Goal: Information Seeking & Learning: Find specific fact

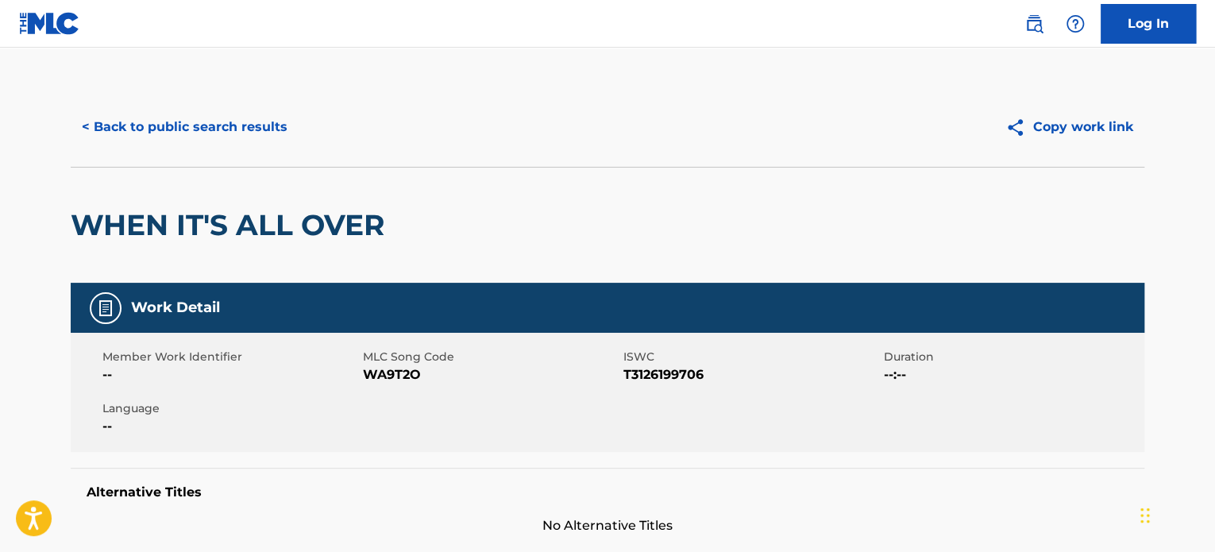
click at [241, 115] on button "< Back to public search results" at bounding box center [185, 127] width 228 height 40
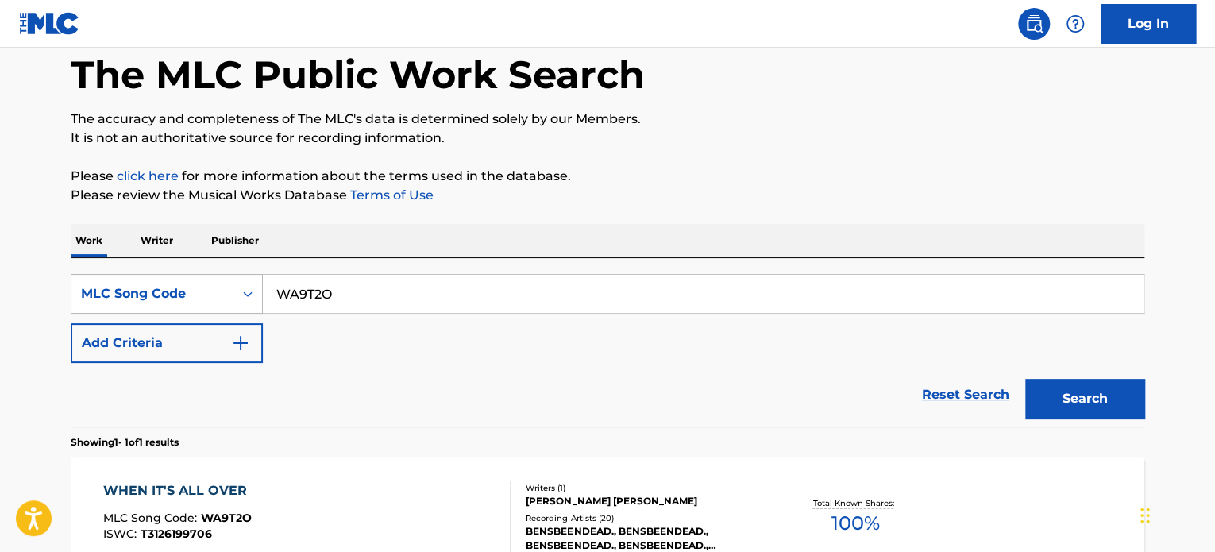
drag, startPoint x: 363, startPoint y: 294, endPoint x: 230, endPoint y: 274, distance: 134.1
click at [232, 274] on div "SearchWithCriteria303a962c-be08-4ecb-ae18-60e50e78af1f MLC Song Code WA9T2O" at bounding box center [607, 294] width 1073 height 40
paste input "GD7ASV"
type input "GD7ASV"
click at [1065, 390] on button "Search" at bounding box center [1084, 399] width 119 height 40
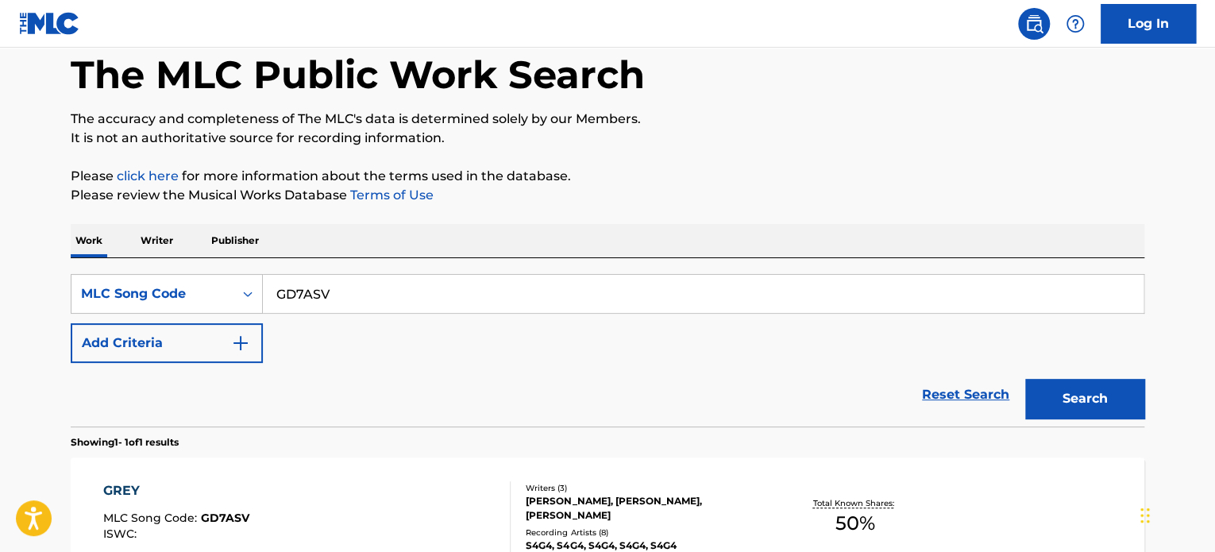
click at [156, 496] on div "GREY" at bounding box center [176, 490] width 146 height 19
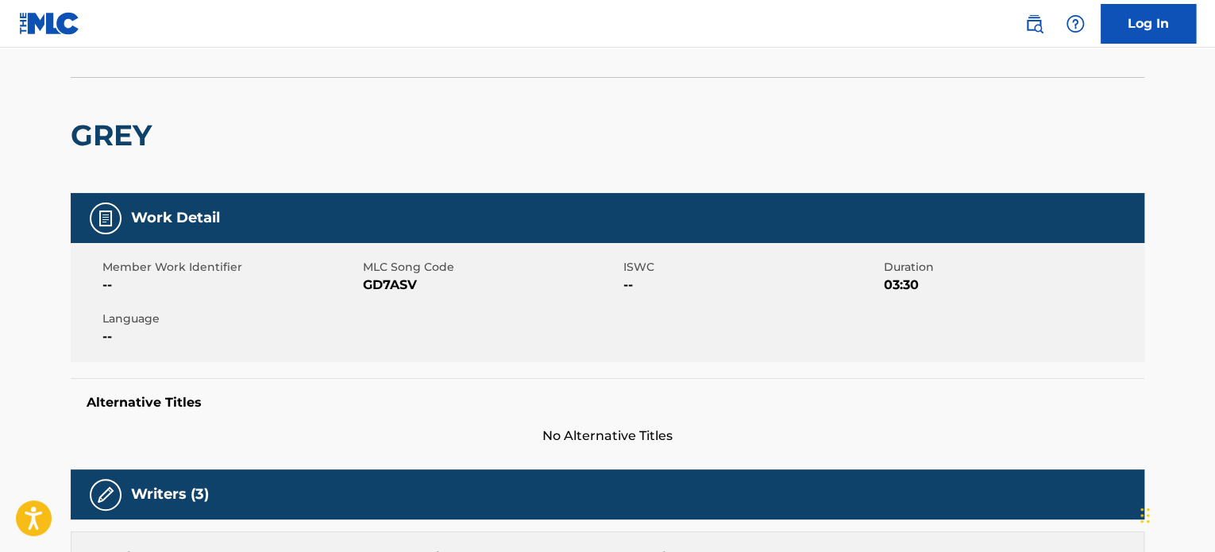
scroll to position [79, 0]
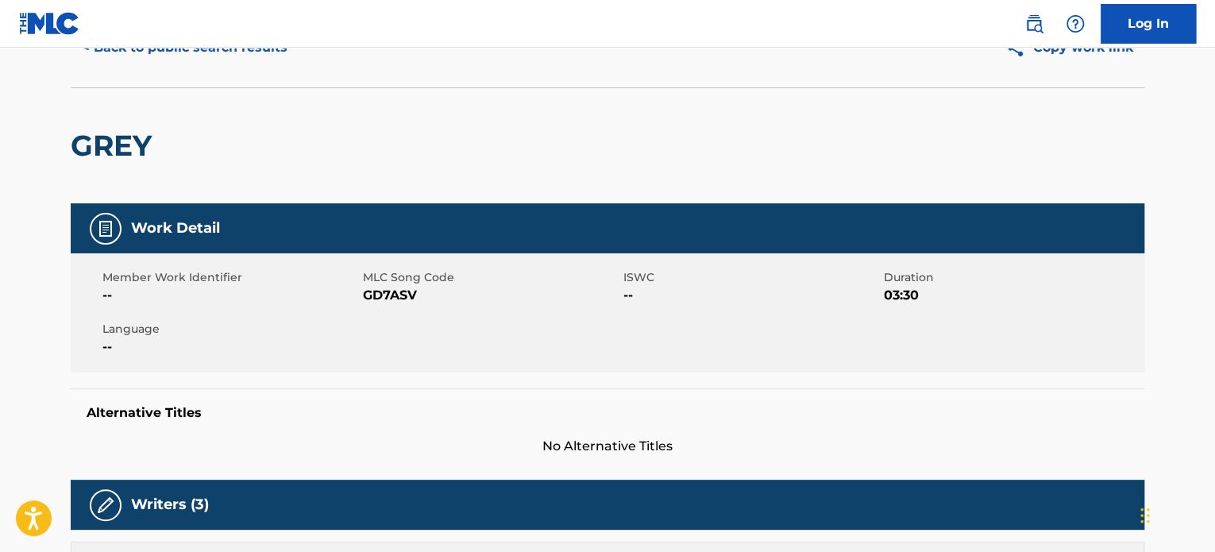
click at [381, 295] on span "GD7ASV" at bounding box center [491, 295] width 256 height 19
copy span "GD7ASV"
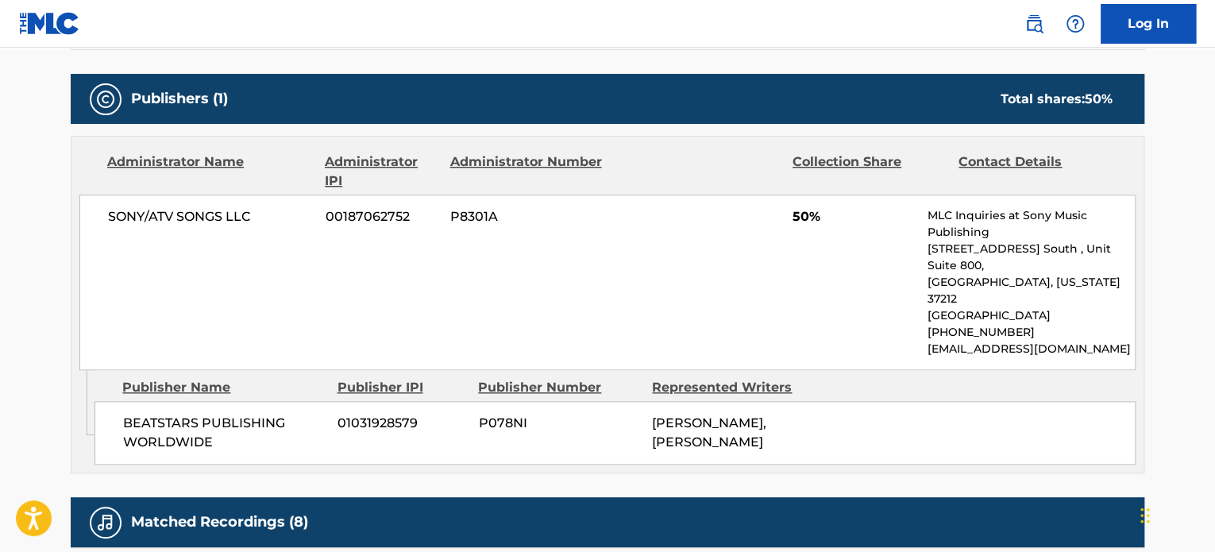
scroll to position [715, 0]
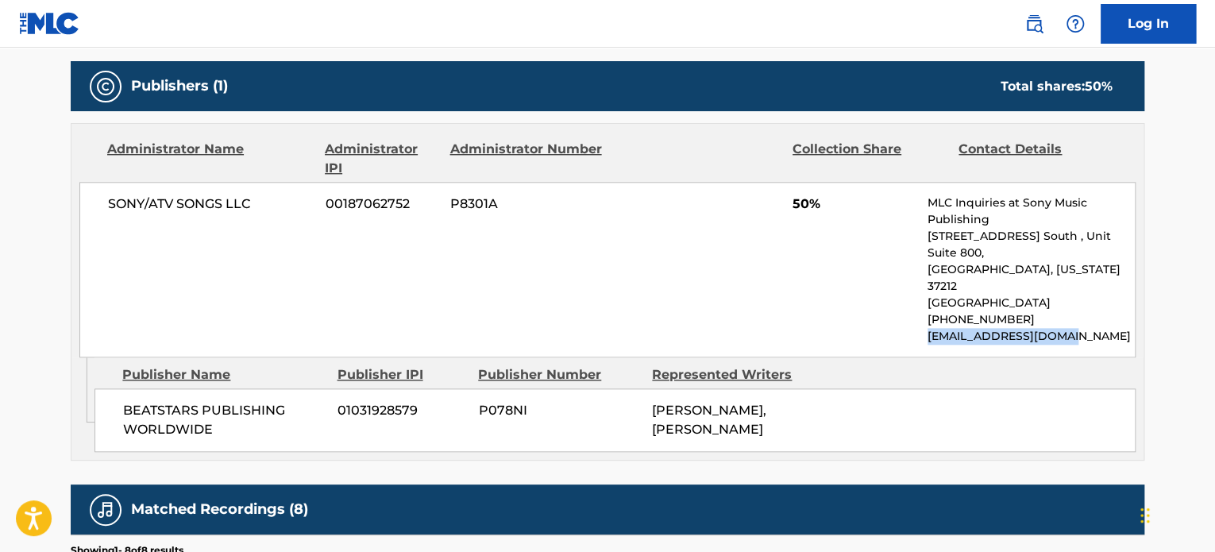
drag, startPoint x: 1084, startPoint y: 300, endPoint x: 927, endPoint y: 304, distance: 156.5
click at [927, 328] on p "[EMAIL_ADDRESS][DOMAIN_NAME]" at bounding box center [1030, 336] width 207 height 17
copy p "[EMAIL_ADDRESS][DOMAIN_NAME]"
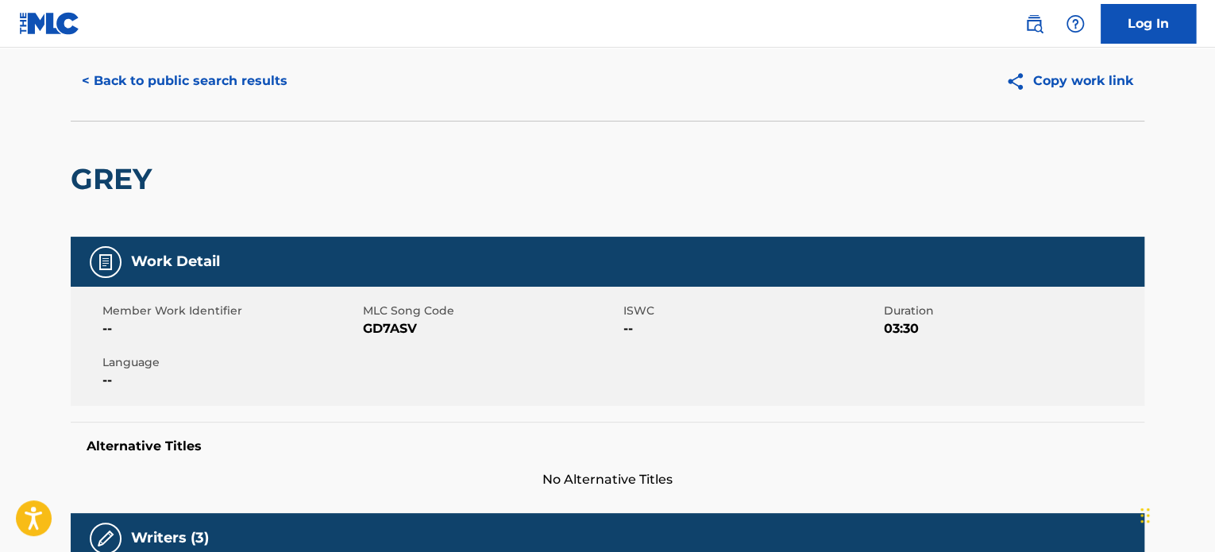
scroll to position [0, 0]
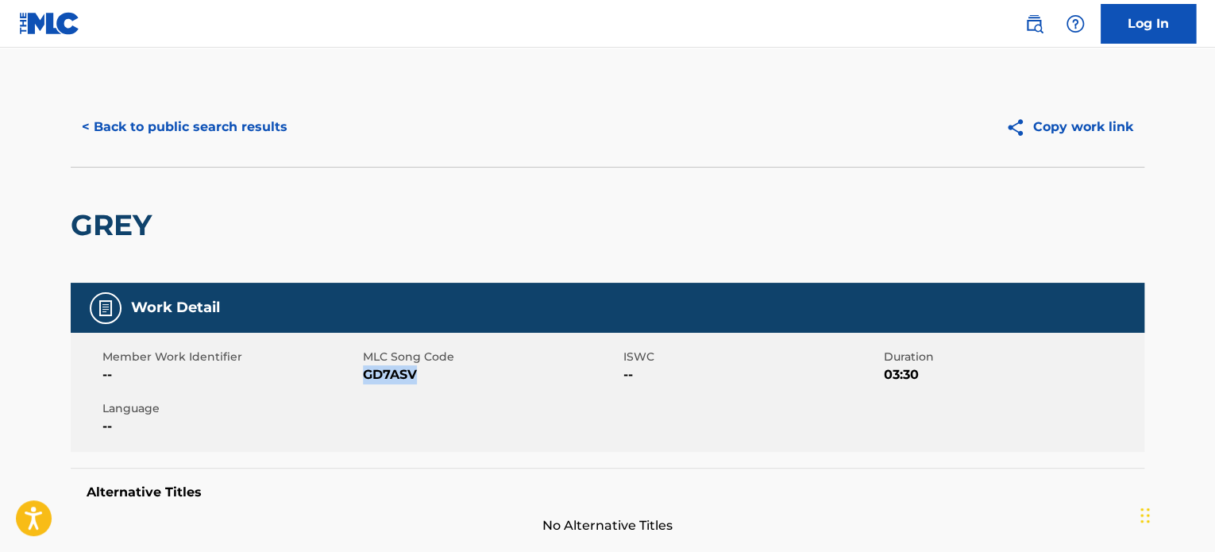
drag, startPoint x: 441, startPoint y: 377, endPoint x: 366, endPoint y: 377, distance: 75.4
click at [366, 377] on span "GD7ASV" at bounding box center [491, 374] width 256 height 19
copy span "GD7ASV"
drag, startPoint x: 178, startPoint y: 232, endPoint x: 78, endPoint y: 229, distance: 100.1
click at [78, 229] on div "GREY" at bounding box center [607, 225] width 1073 height 116
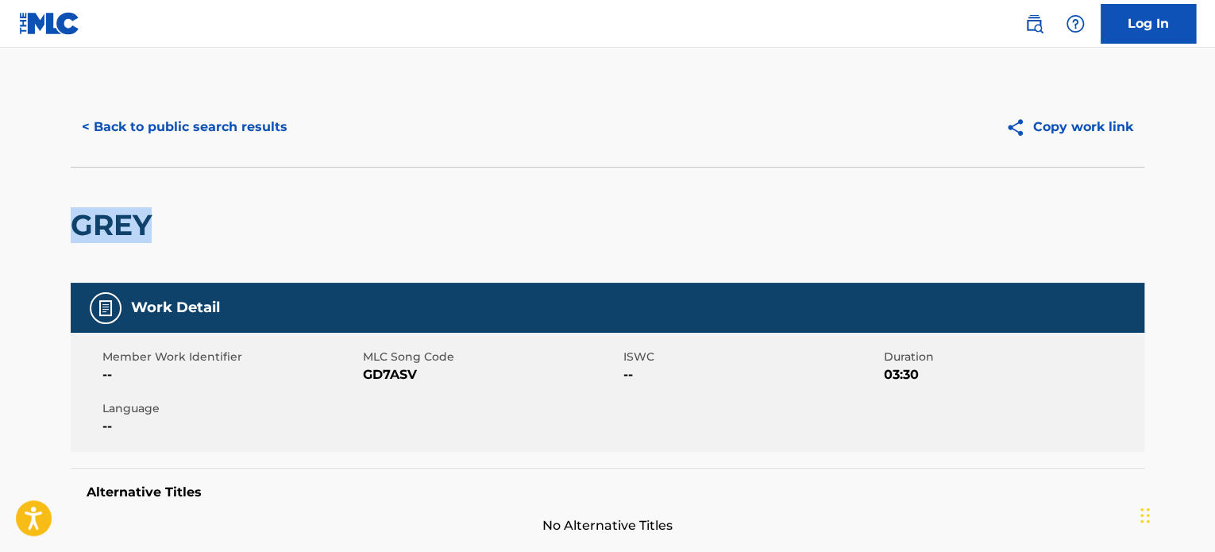
copy h2 "GREY"
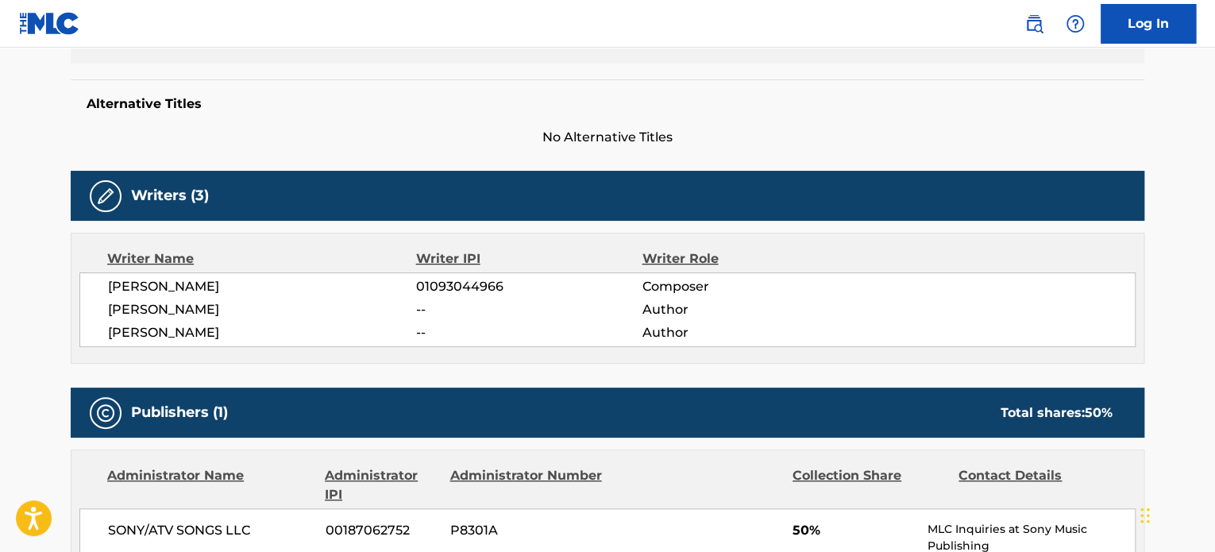
scroll to position [397, 0]
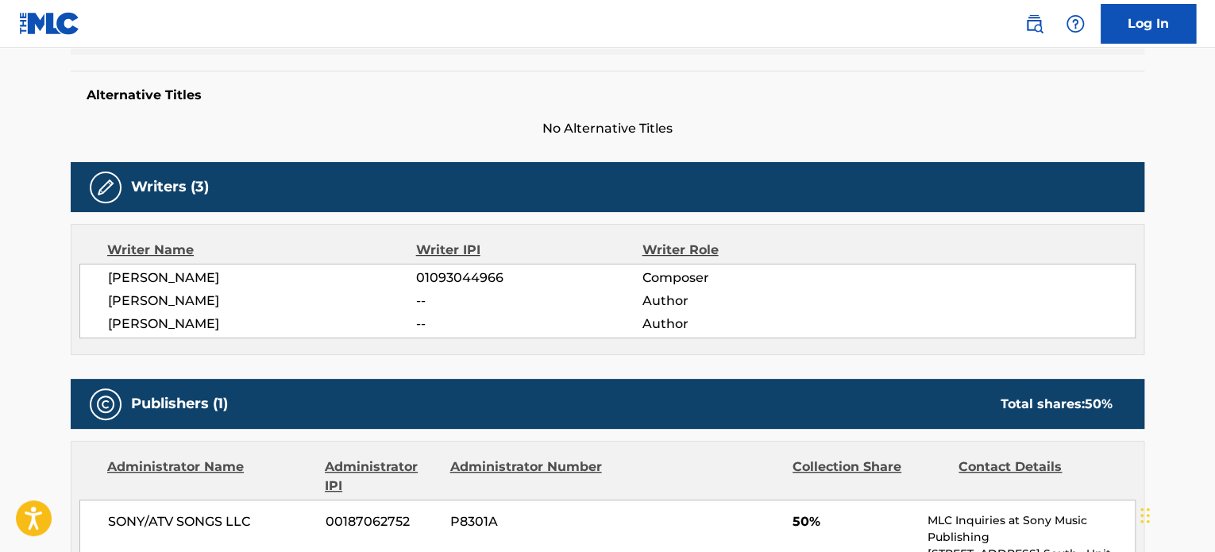
drag, startPoint x: 243, startPoint y: 326, endPoint x: 83, endPoint y: 326, distance: 160.4
click at [83, 326] on div "[PERSON_NAME] 01093044966 Composer [PERSON_NAME] -- Author [PERSON_NAME] -- Aut…" at bounding box center [607, 301] width 1056 height 75
copy span "[PERSON_NAME]"
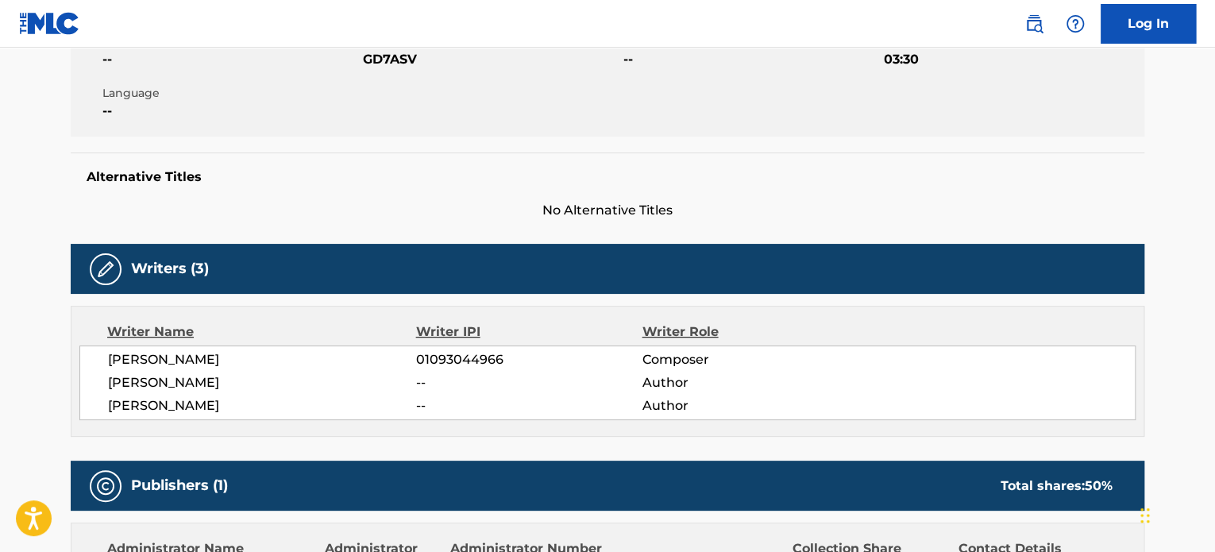
scroll to position [0, 0]
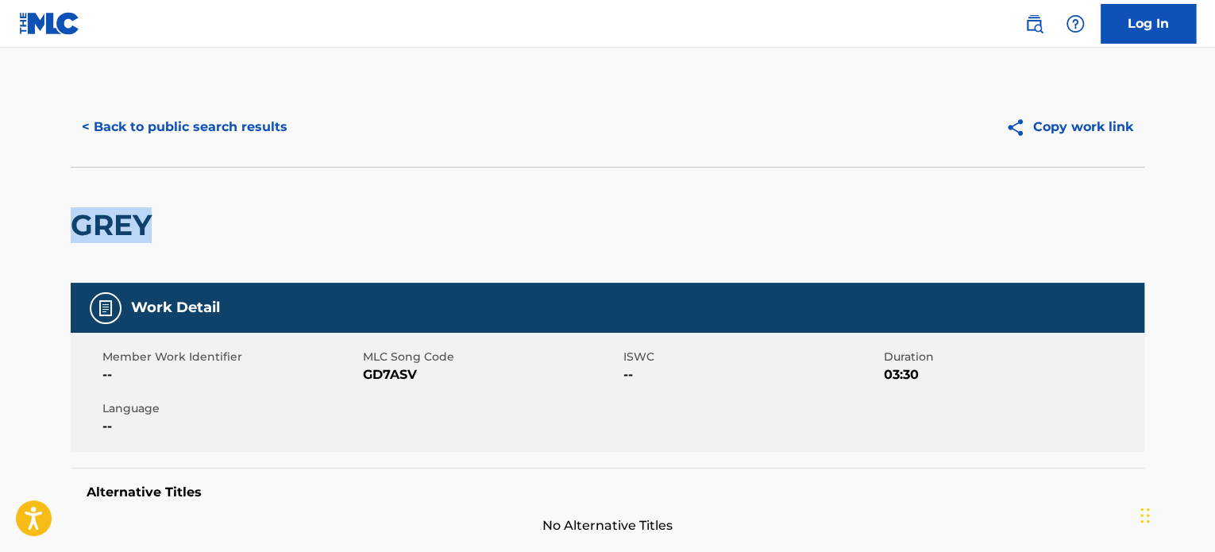
click at [168, 125] on button "< Back to public search results" at bounding box center [185, 127] width 228 height 40
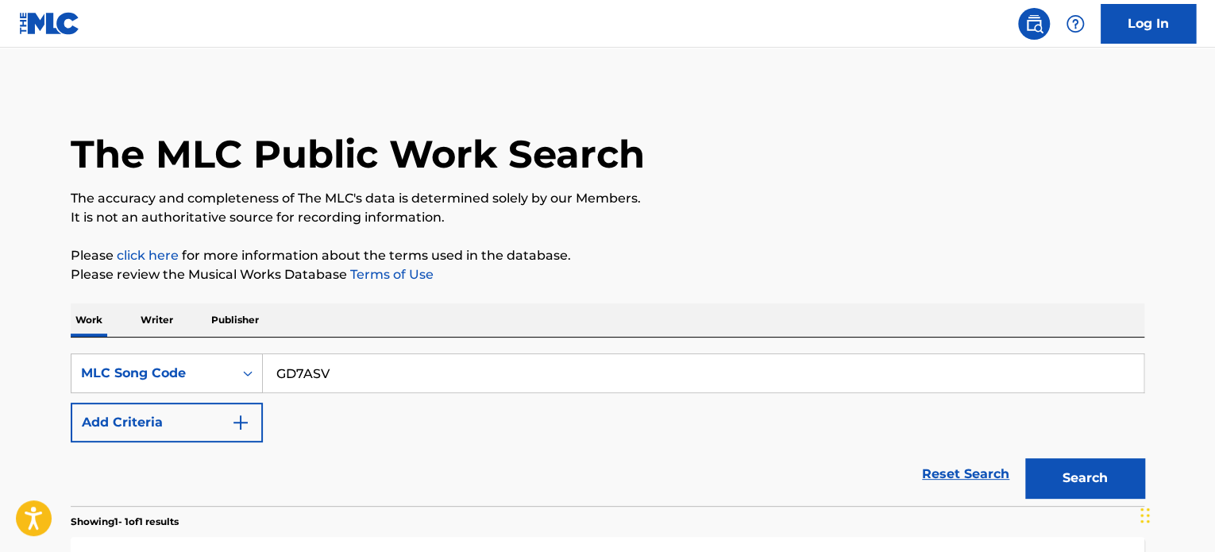
scroll to position [79, 0]
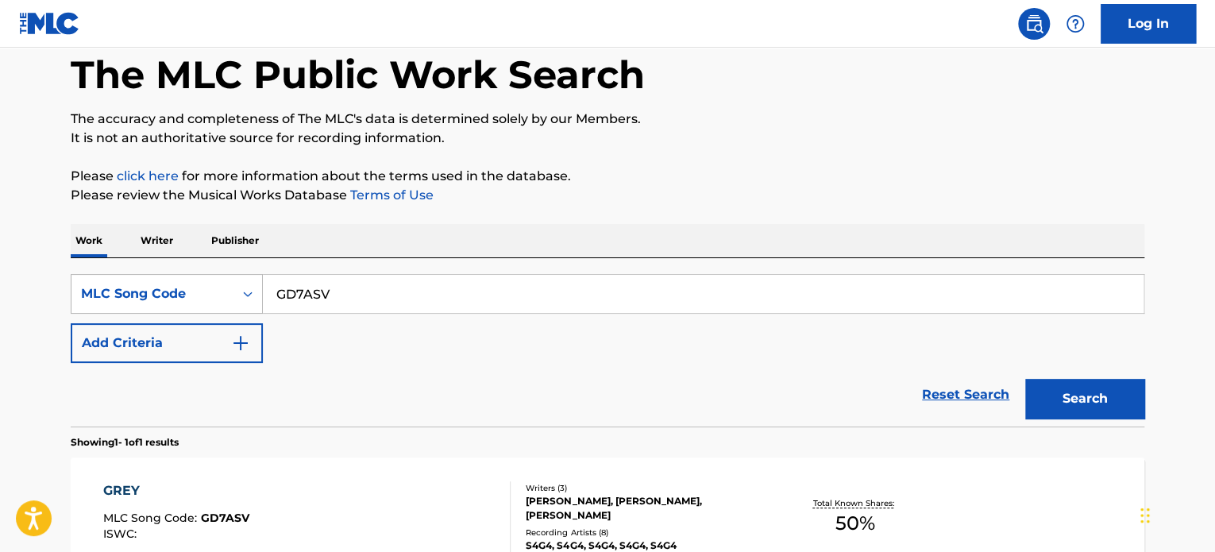
click at [229, 295] on div "MLC Song Code" at bounding box center [152, 294] width 162 height 30
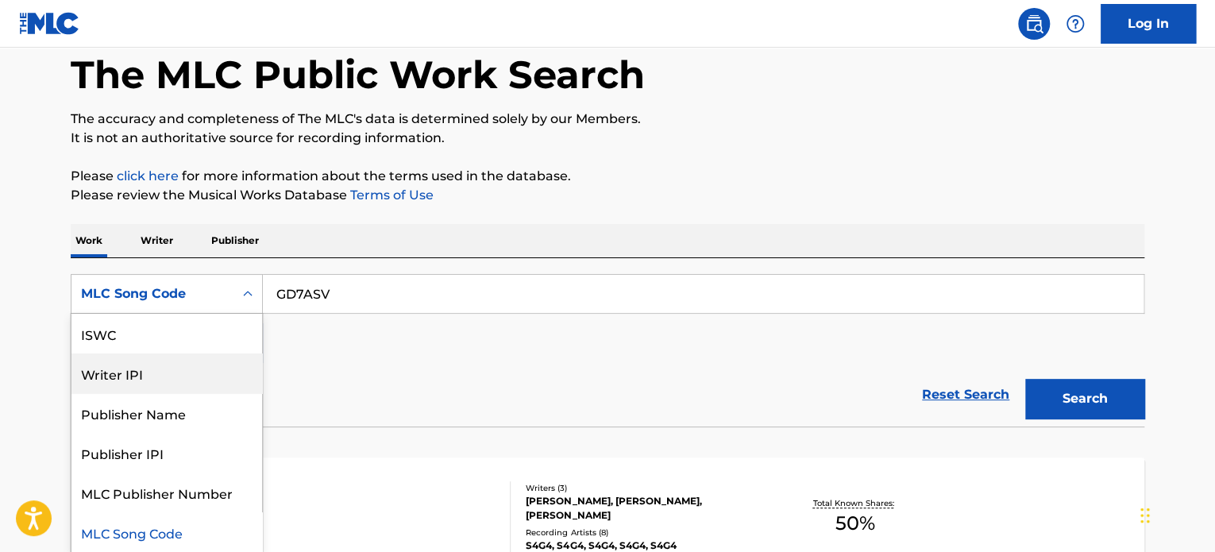
scroll to position [0, 0]
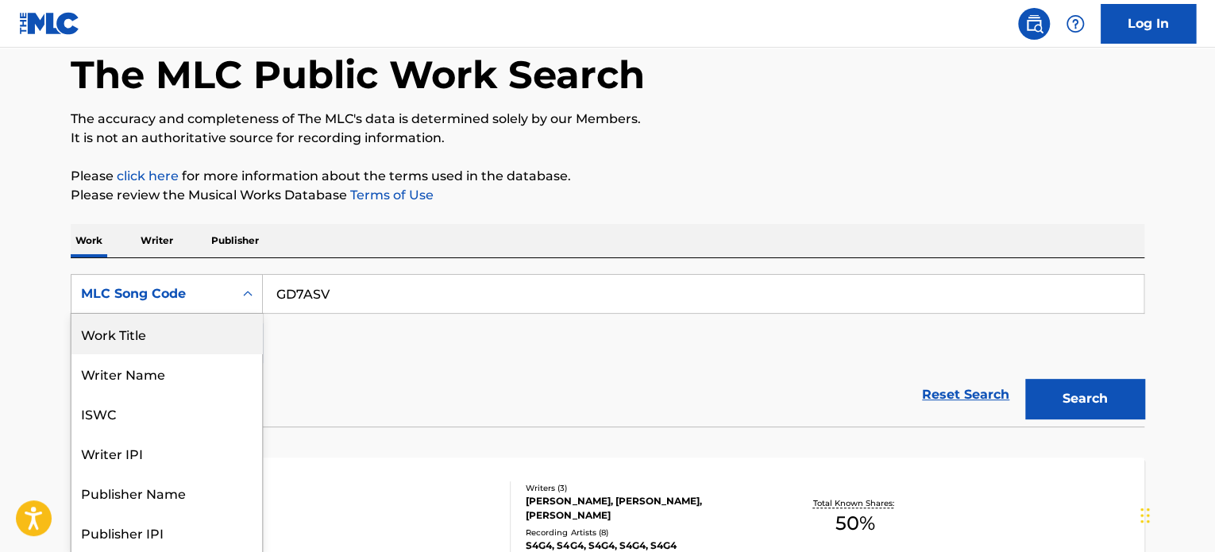
click at [171, 337] on div "Work Title" at bounding box center [166, 334] width 191 height 40
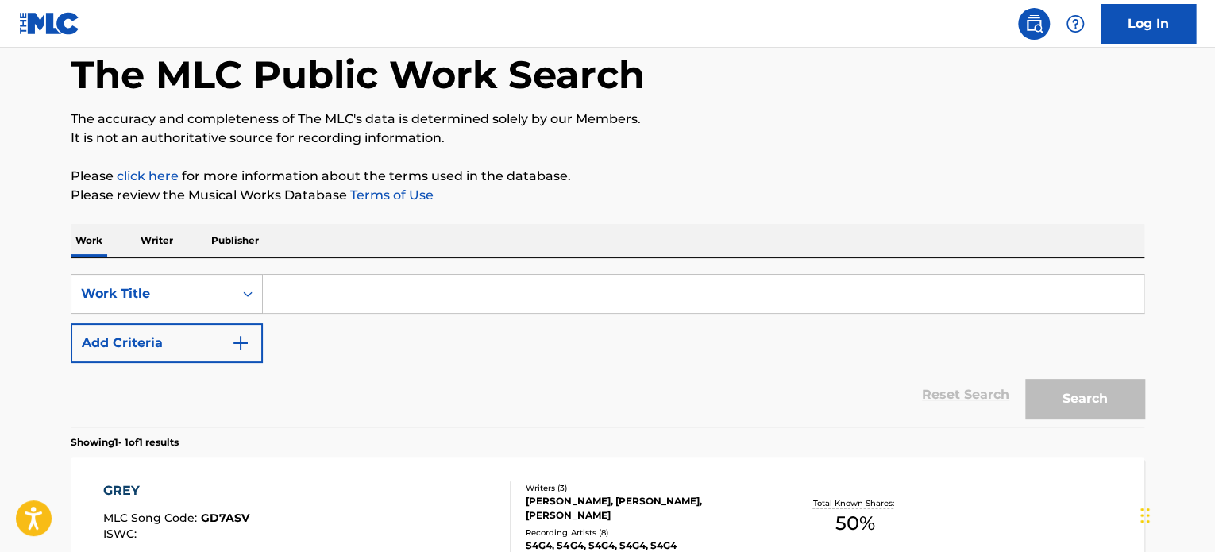
click at [318, 292] on input "Search Form" at bounding box center [703, 294] width 880 height 38
paste input "Ring My Phon"
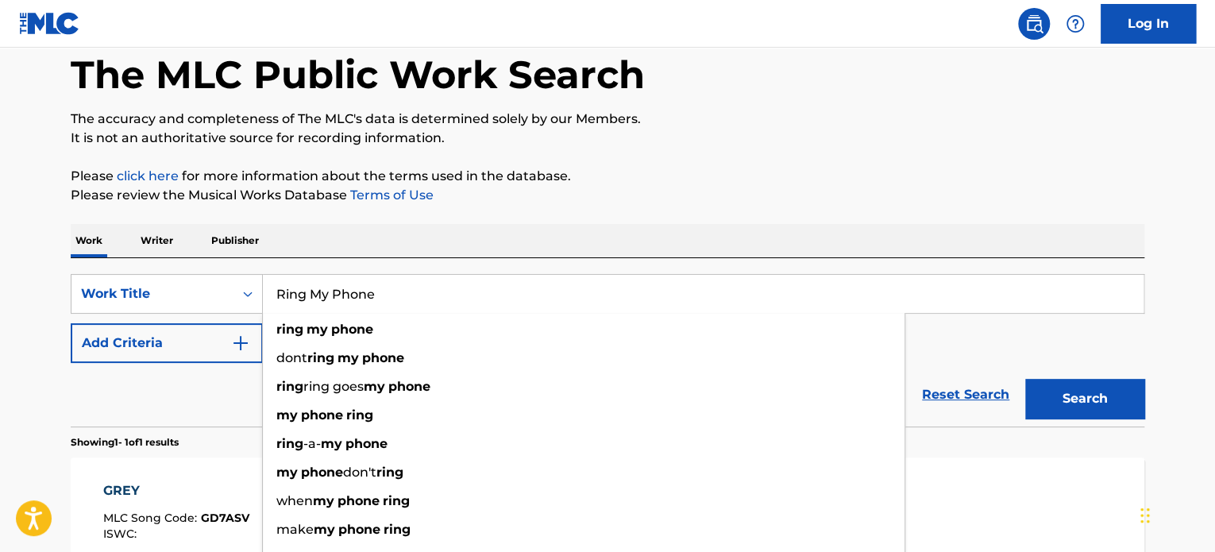
type input "Ring My Phone"
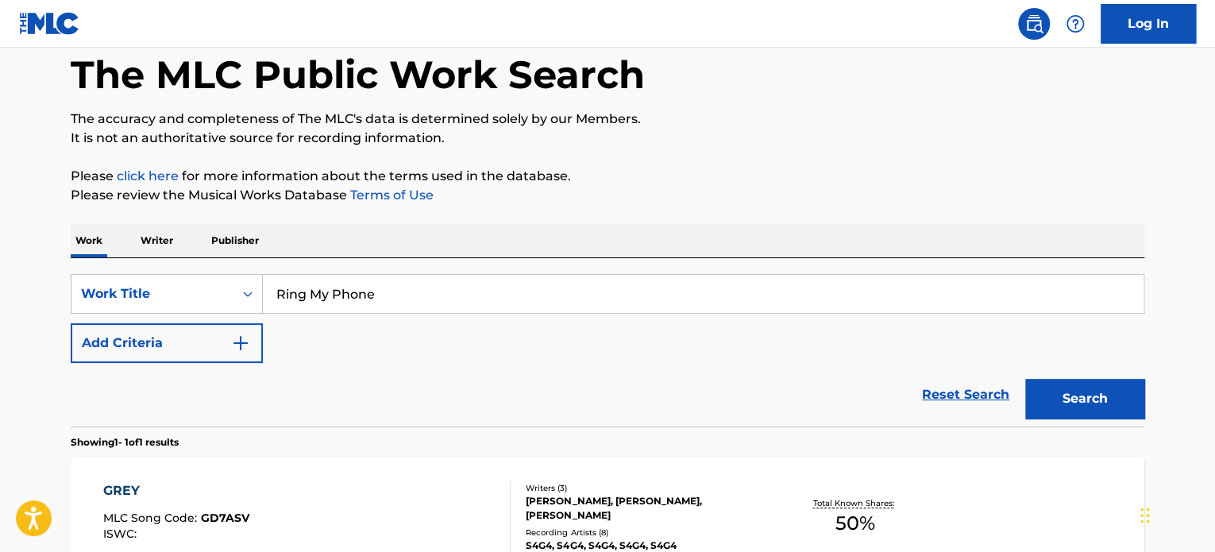
click at [210, 349] on button "Add Criteria" at bounding box center [167, 343] width 192 height 40
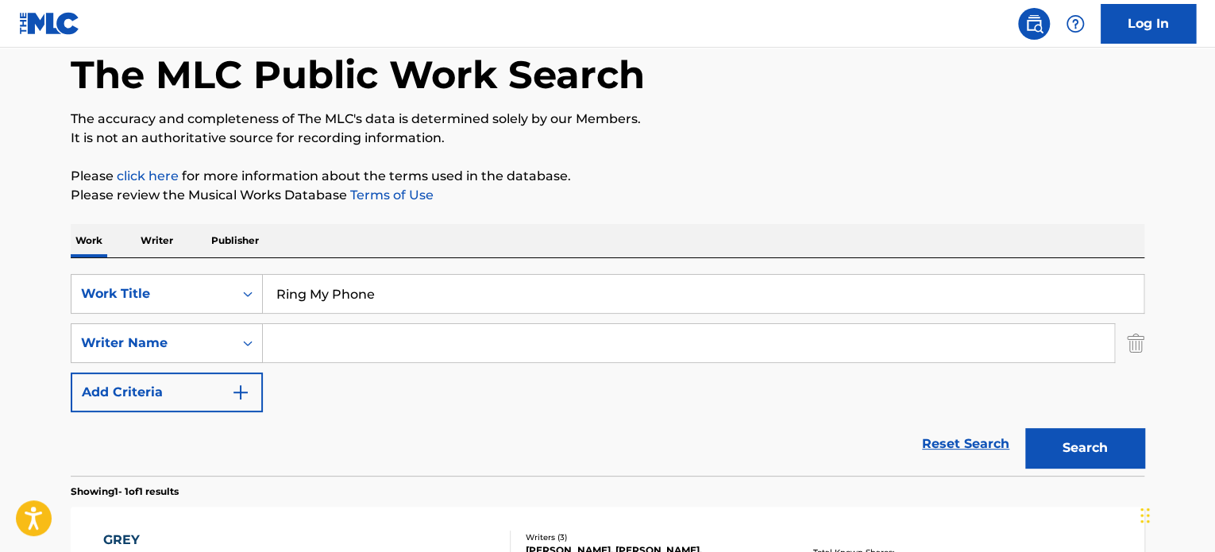
click at [300, 347] on input "Search Form" at bounding box center [688, 343] width 851 height 38
paste input "[PERSON_NAME]"
click at [1097, 439] on button "Search" at bounding box center [1084, 448] width 119 height 40
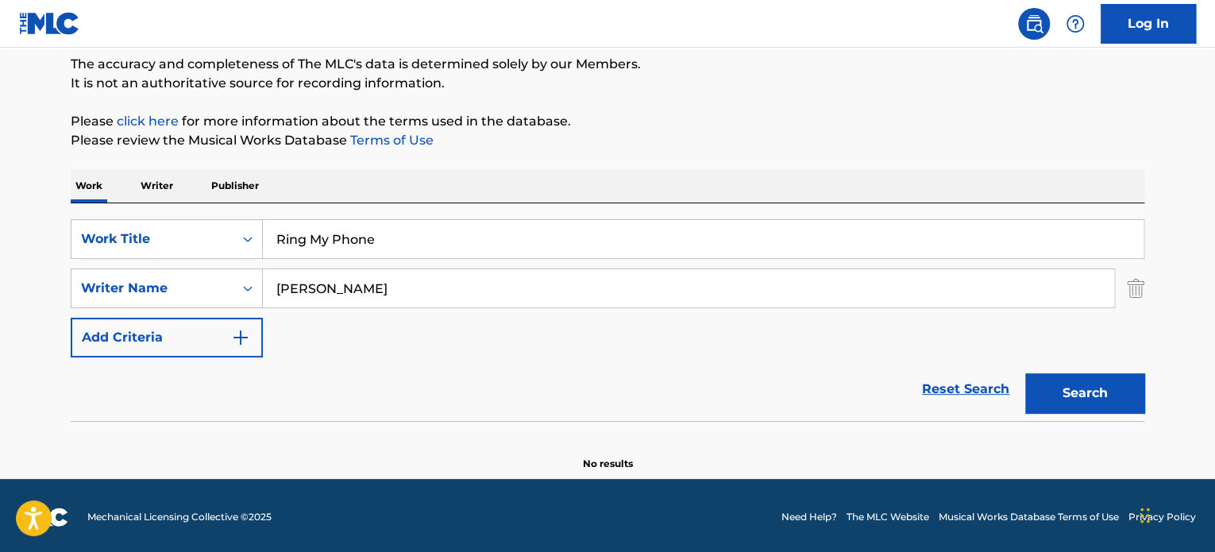
scroll to position [137, 0]
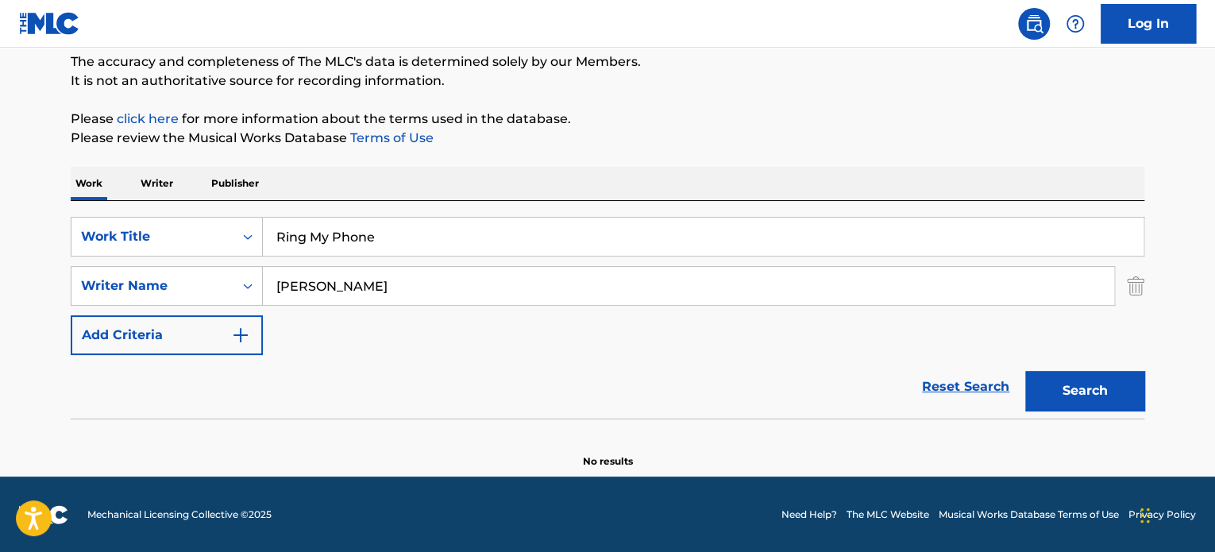
click at [441, 239] on input "Ring My Phone" at bounding box center [703, 237] width 880 height 38
click at [656, 149] on div "The MLC Public Work Search The accuracy and completeness of The MLC's data is d…" at bounding box center [608, 210] width 1112 height 518
drag, startPoint x: 344, startPoint y: 281, endPoint x: 83, endPoint y: 283, distance: 261.2
click at [83, 283] on div "SearchWithCriteria1369834e-9d84-4b76-8c42-5a4d7bee747d Writer Name [PERSON_NAME]" at bounding box center [607, 286] width 1073 height 40
paste input "Farahdel"
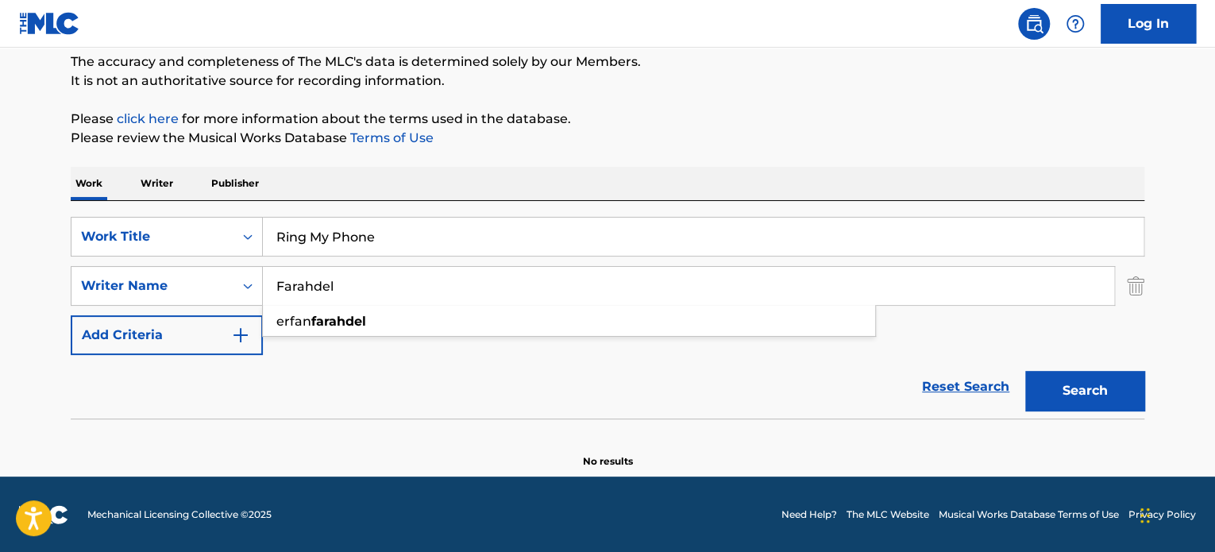
type input "Farahdel"
click at [1045, 383] on button "Search" at bounding box center [1084, 391] width 119 height 40
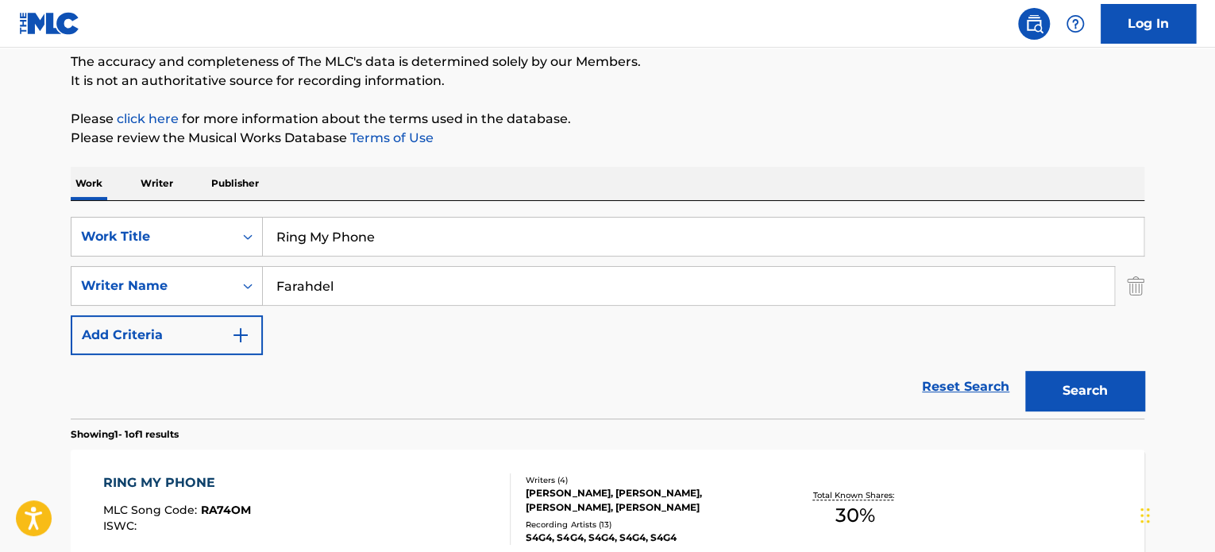
click at [218, 482] on div "RING MY PHONE" at bounding box center [177, 482] width 148 height 19
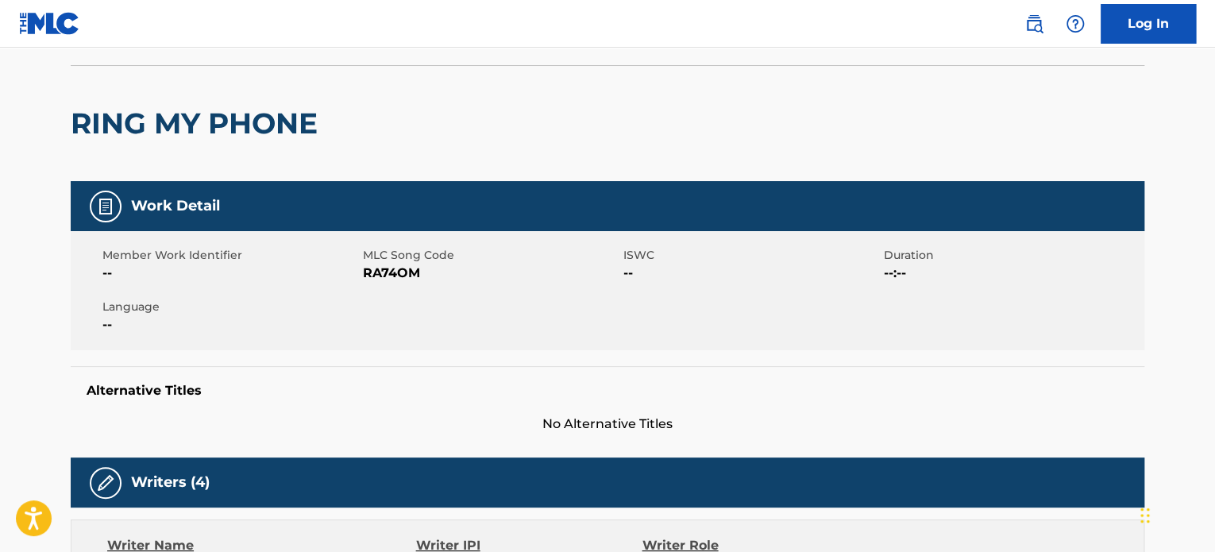
scroll to position [79, 0]
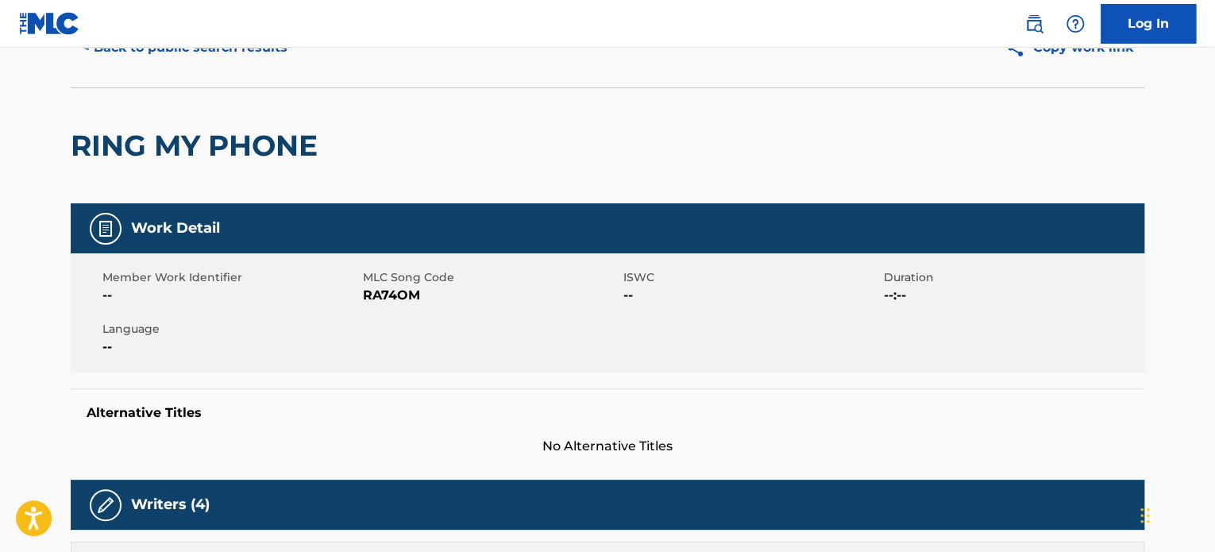
click at [406, 298] on span "RA74OM" at bounding box center [491, 295] width 256 height 19
copy span "RA74OM"
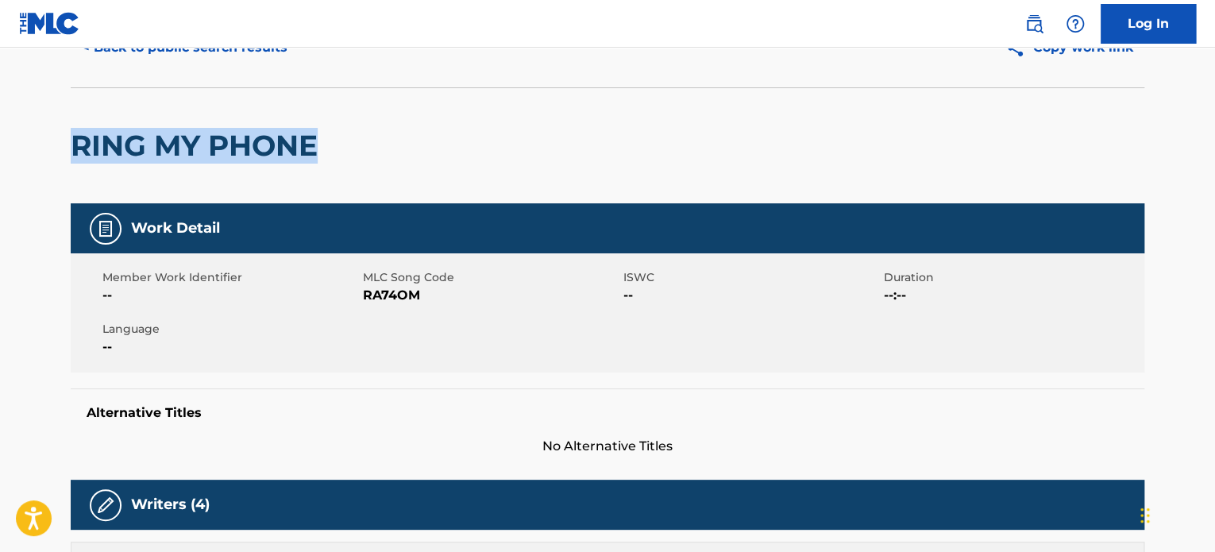
drag, startPoint x: 330, startPoint y: 140, endPoint x: 71, endPoint y: 137, distance: 258.8
click at [71, 137] on div "RING MY PHONE" at bounding box center [607, 145] width 1073 height 116
copy h2 "RING MY PHONE"
